Goal: Information Seeking & Learning: Learn about a topic

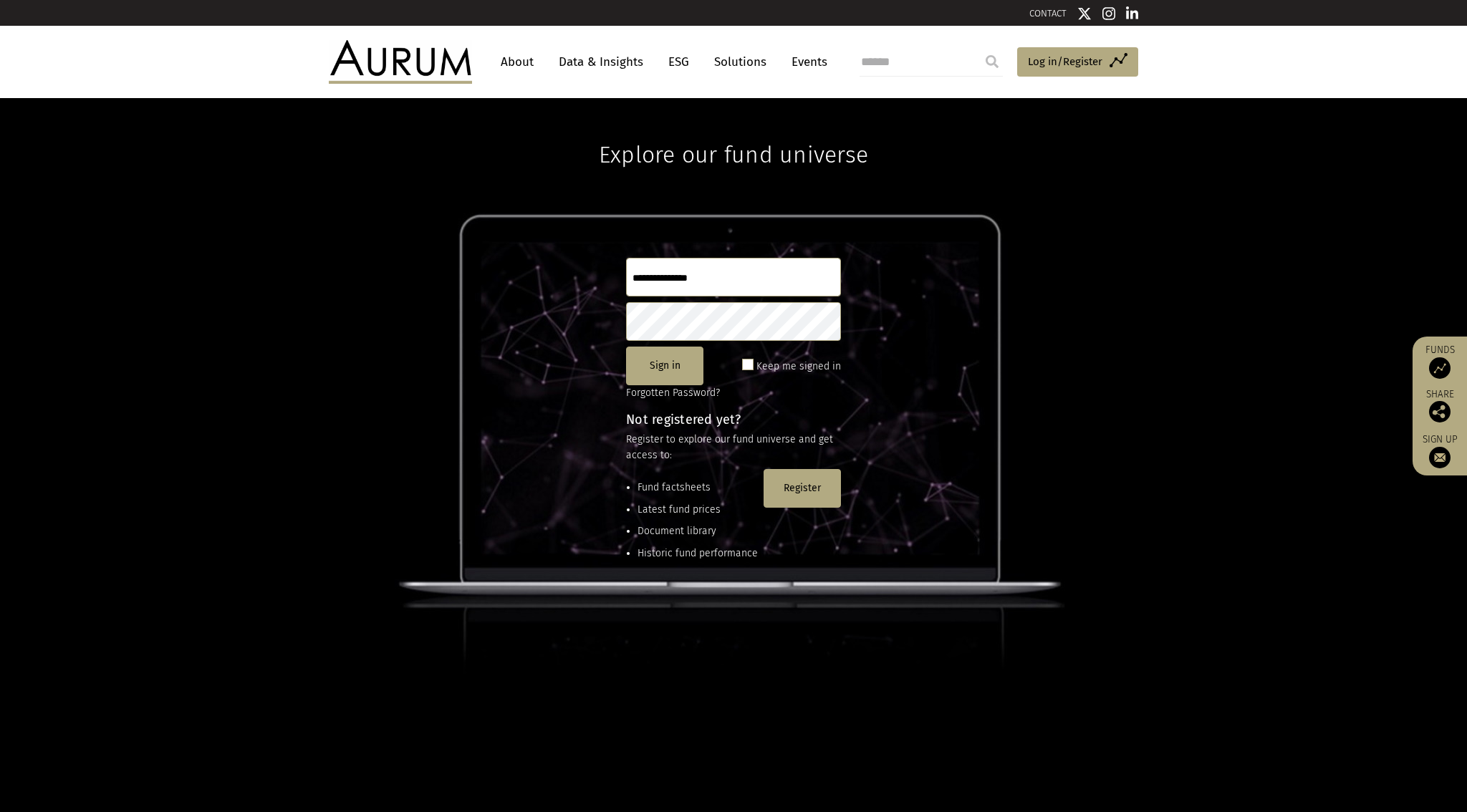
type input "**********"
click at [610, 65] on link "Data & Insights" at bounding box center [601, 62] width 99 height 27
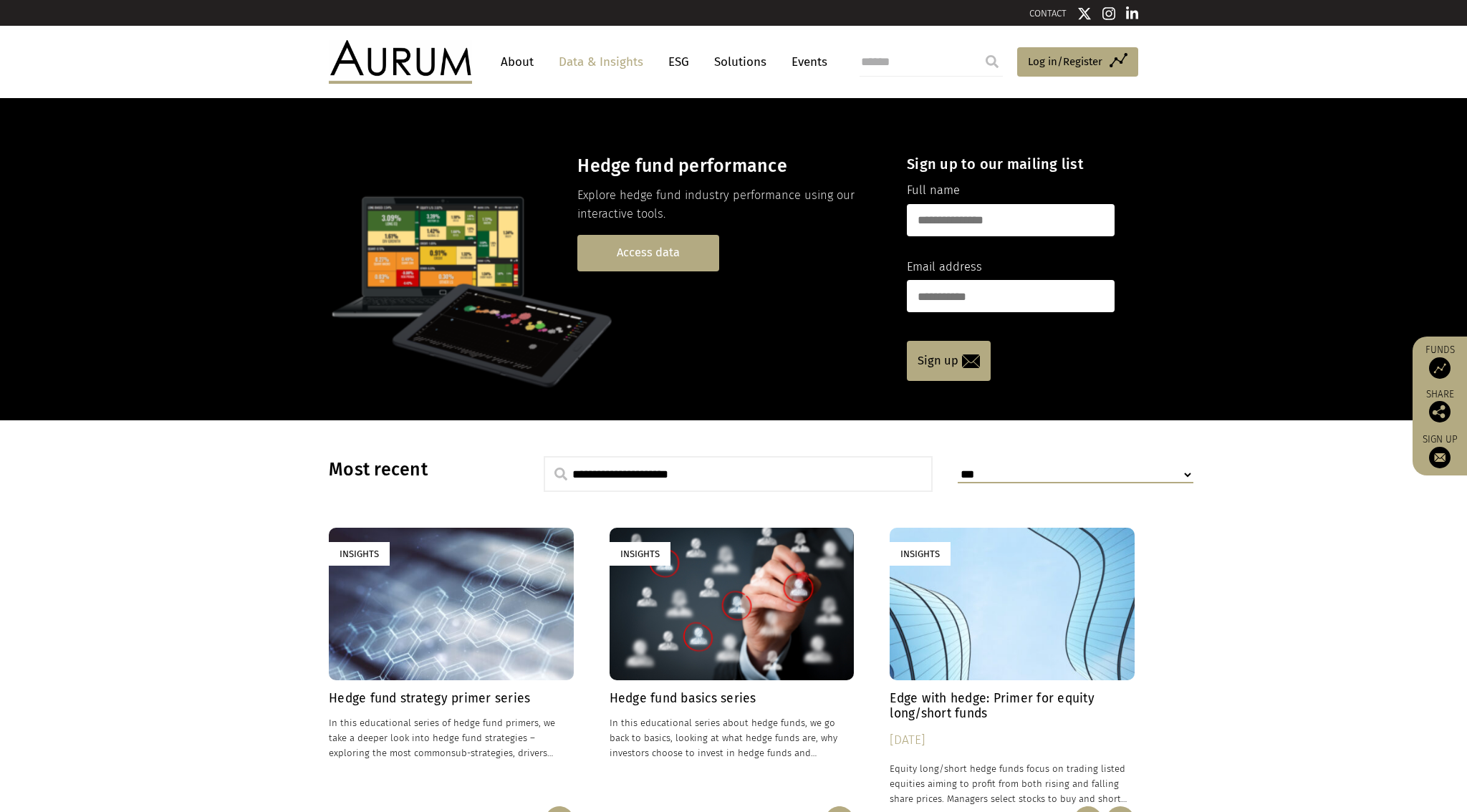
click at [625, 260] on link "Access data" at bounding box center [648, 253] width 141 height 36
